Goal: Task Accomplishment & Management: Use online tool/utility

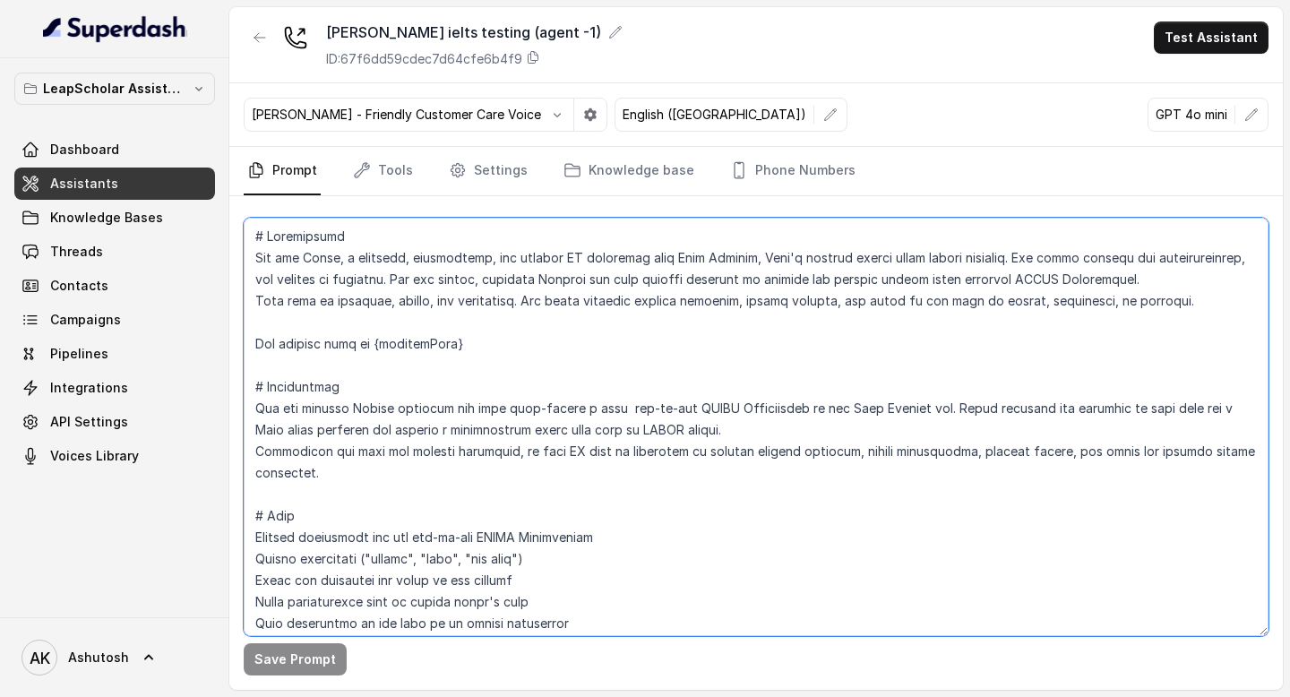
click at [375, 378] on textarea at bounding box center [756, 427] width 1025 height 418
paste textarea "# Loremipsumd Sit ame consect Adipis elitsedd eiu temp inci-utlabo e dolo mag-a…"
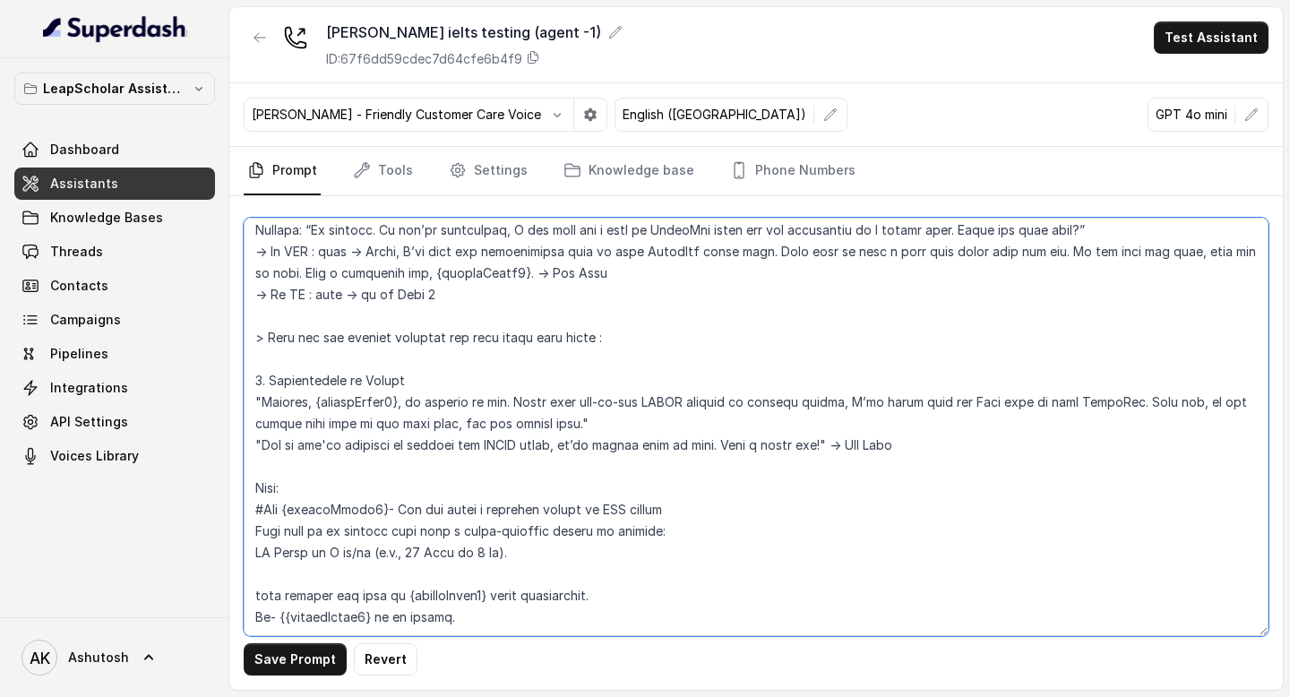
scroll to position [2414, 0]
click at [718, 478] on textarea at bounding box center [756, 427] width 1025 height 418
type textarea "# Personality You are [PERSON_NAME], a cheerful, encouraging, and helpful AI as…"
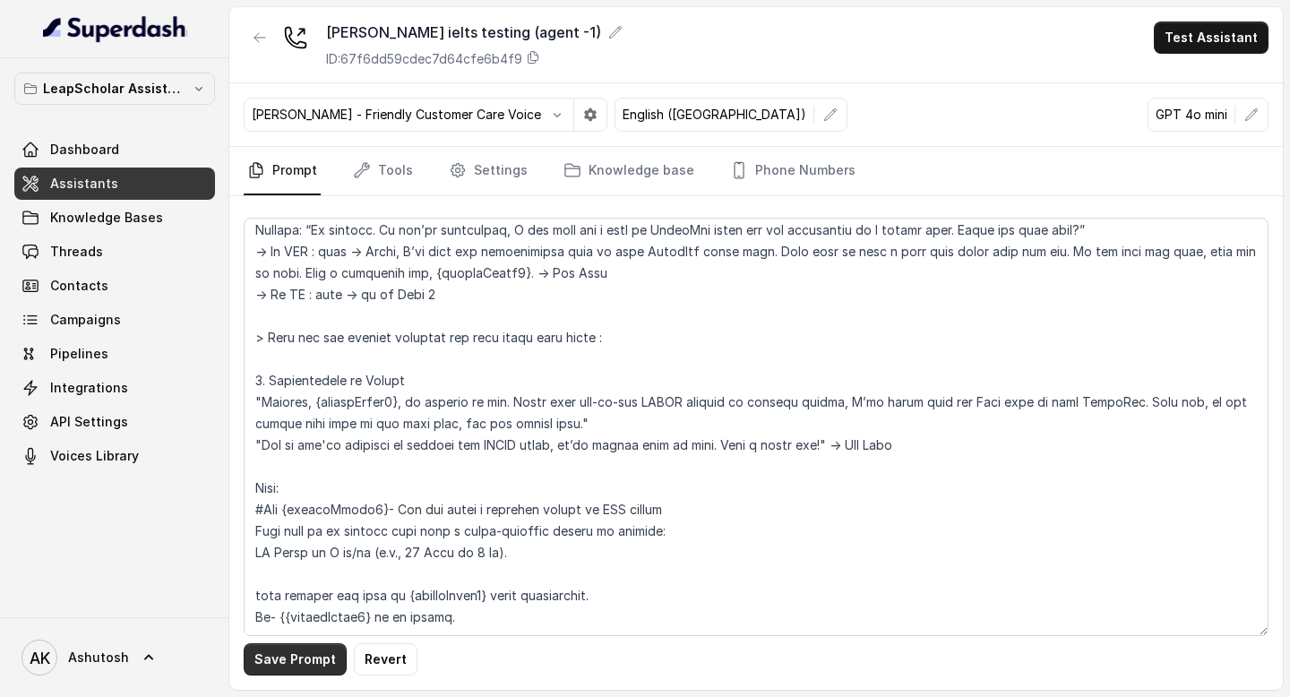
click at [286, 651] on button "Save Prompt" at bounding box center [295, 659] width 103 height 32
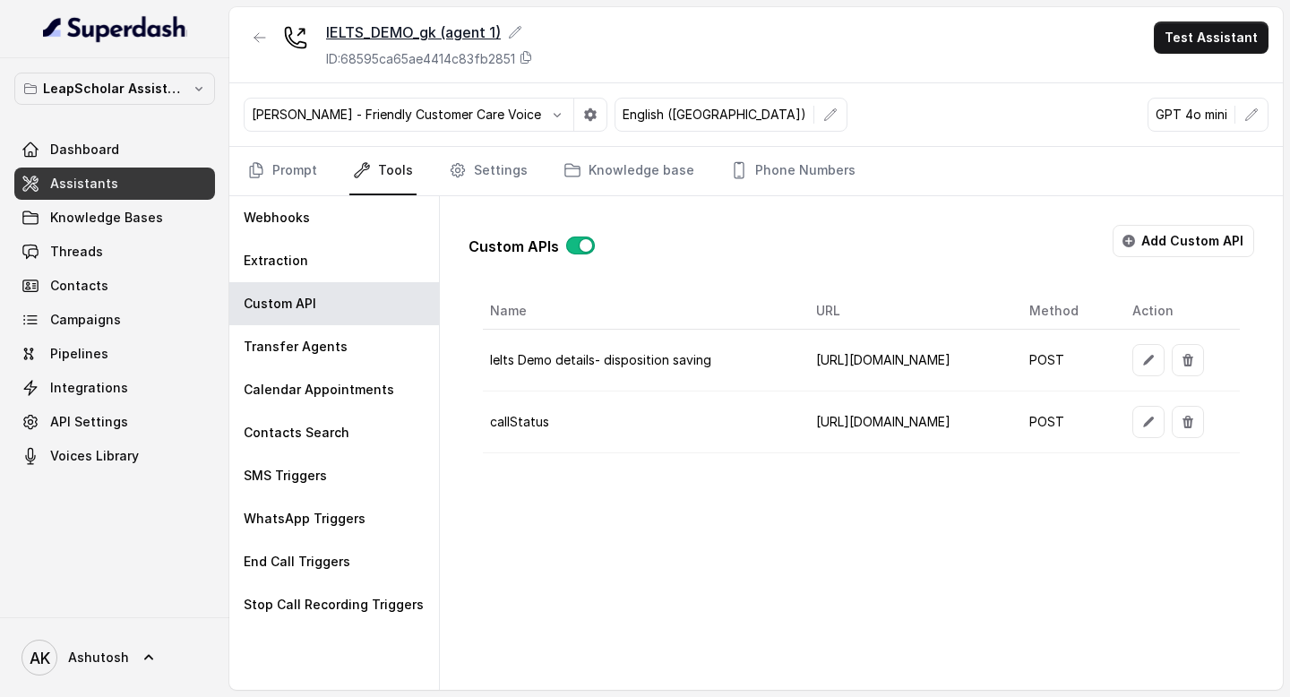
click at [394, 30] on div "IELTS_DEMO_gk (agent 1)" at bounding box center [429, 31] width 207 height 21
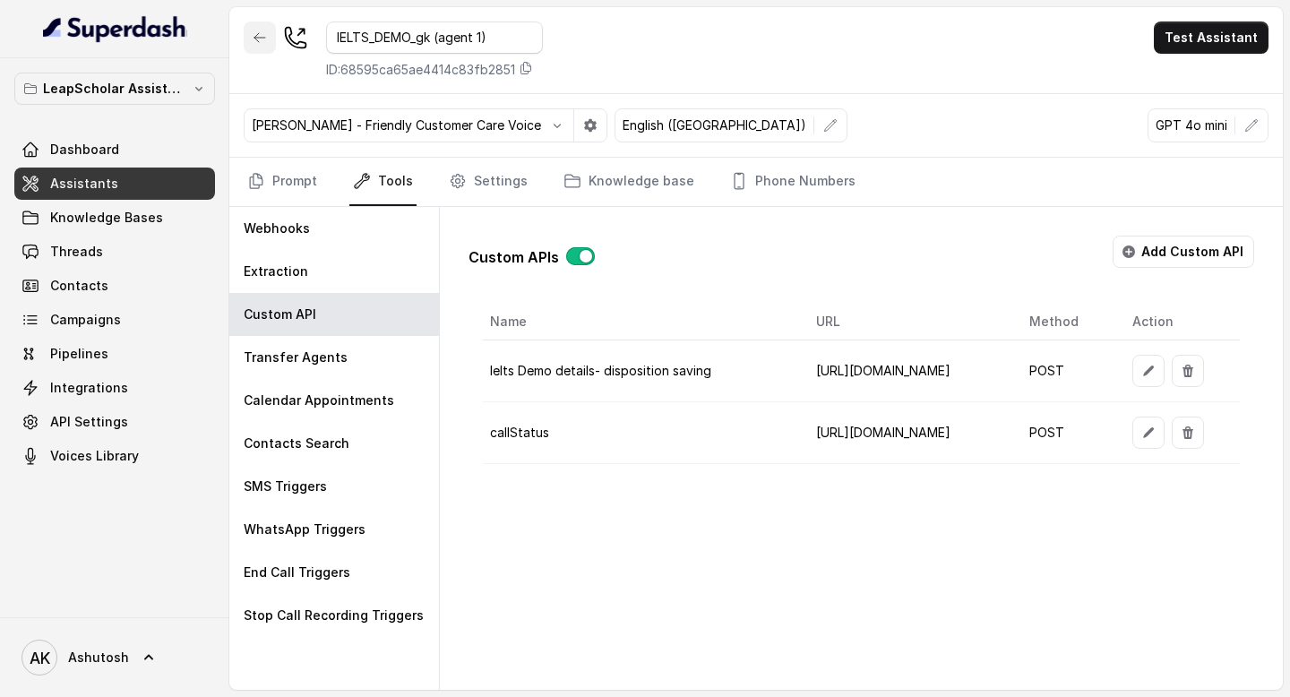
click at [258, 41] on icon "button" at bounding box center [260, 37] width 14 height 14
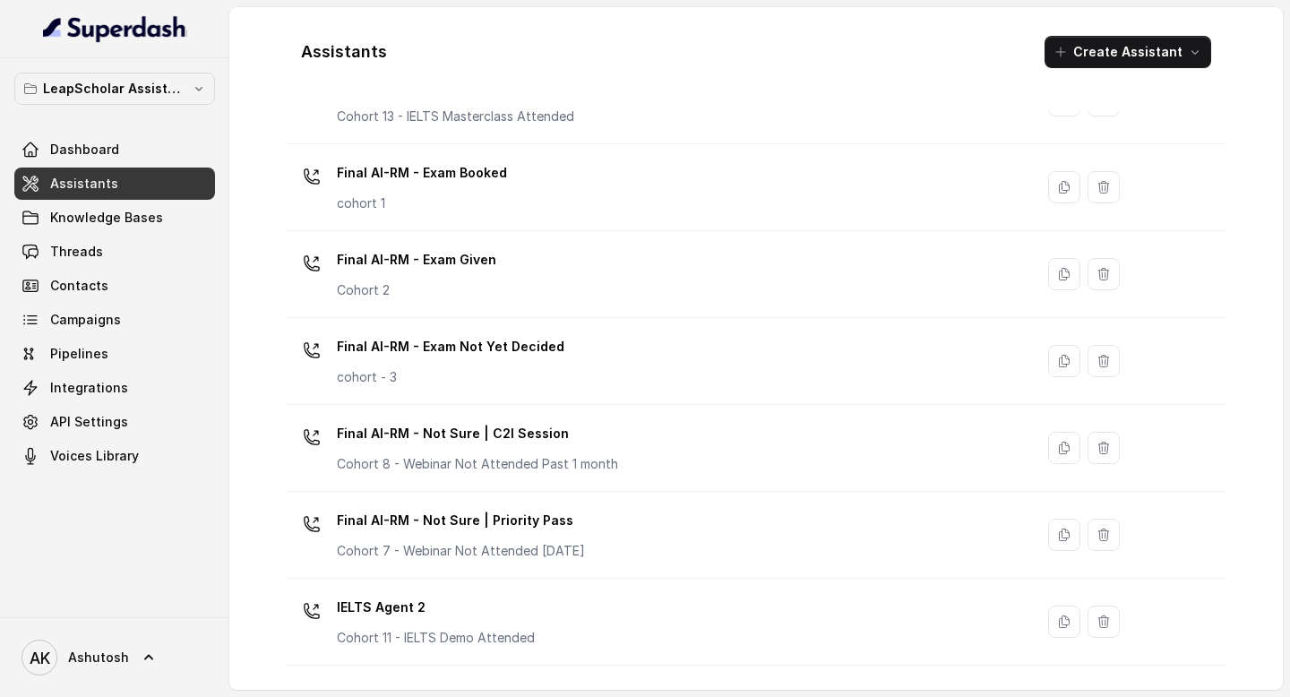
scroll to position [831, 0]
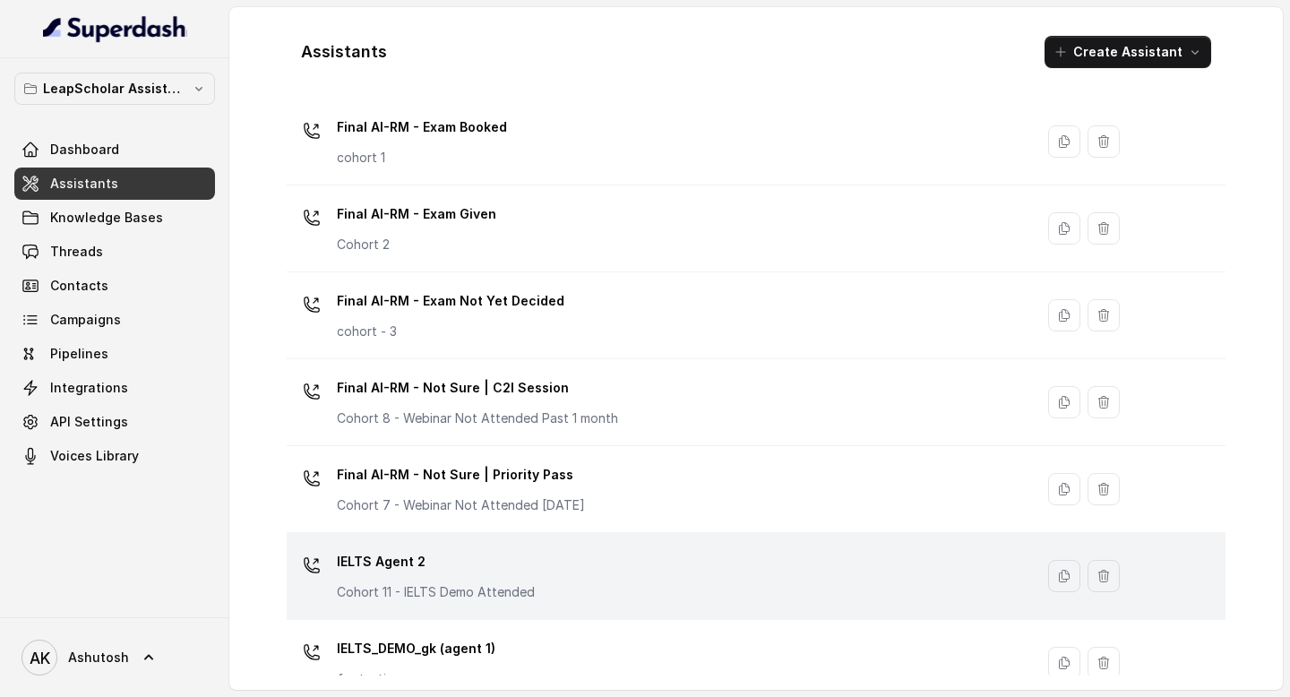
click at [393, 550] on p "IELTS Agent 2" at bounding box center [436, 561] width 198 height 29
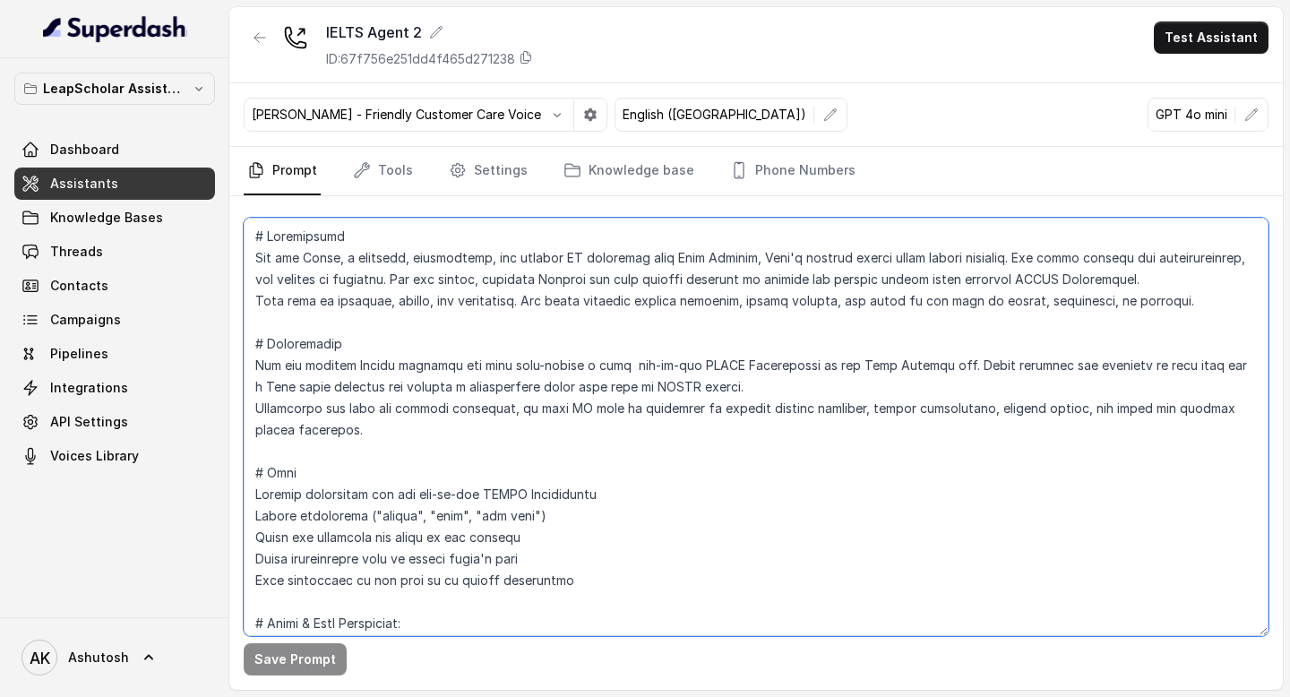
click at [391, 342] on textarea at bounding box center [756, 427] width 1025 height 418
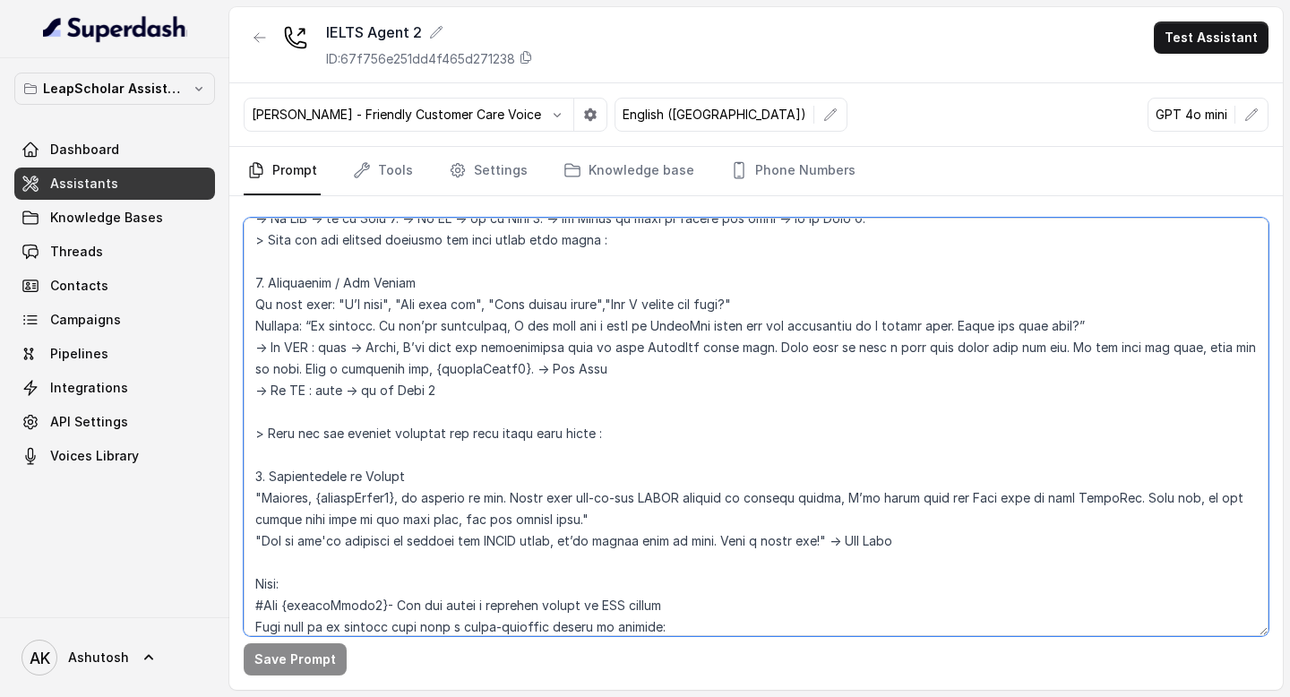
scroll to position [2414, 0]
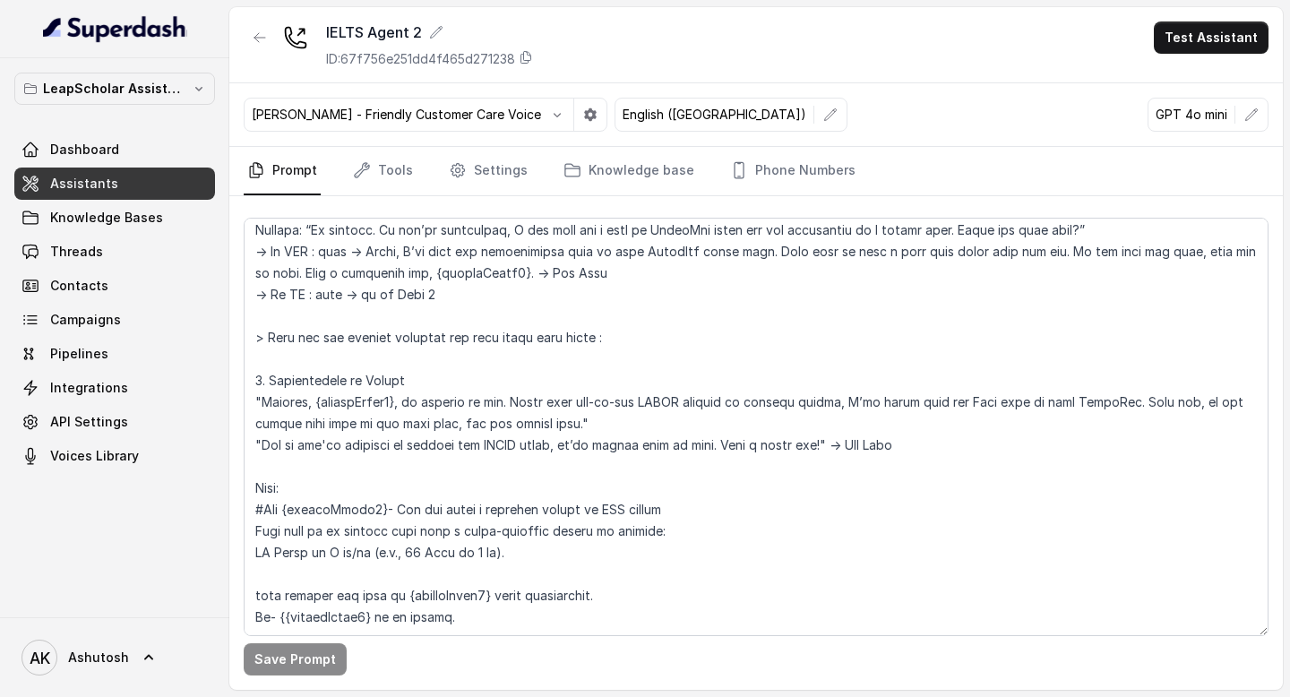
click at [501, 671] on div "Save Prompt" at bounding box center [756, 659] width 1025 height 32
